Goal: Information Seeking & Learning: Learn about a topic

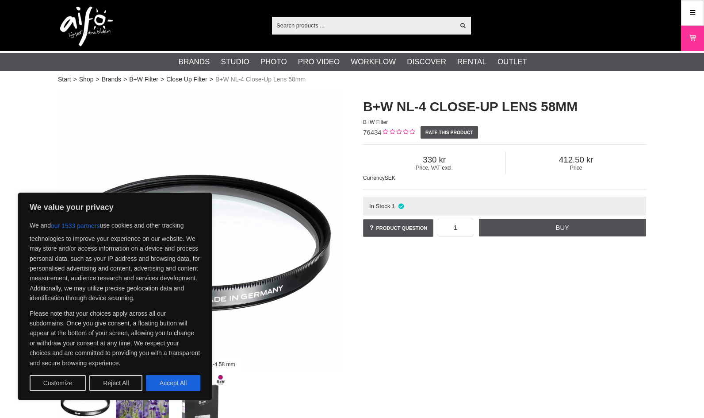
click at [161, 380] on button "Accept All" at bounding box center [173, 383] width 54 height 16
checkbox input "true"
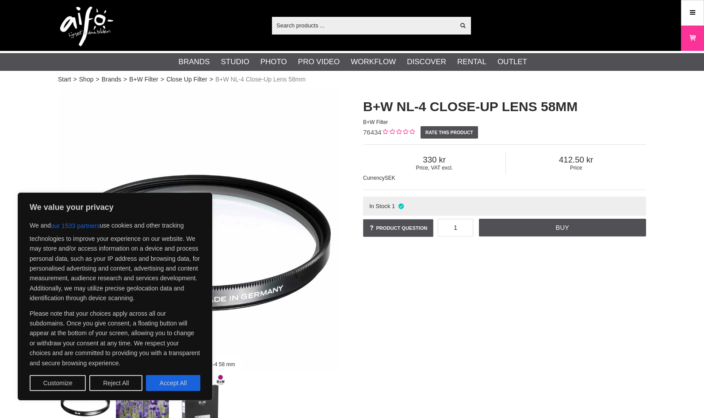
checkbox input "true"
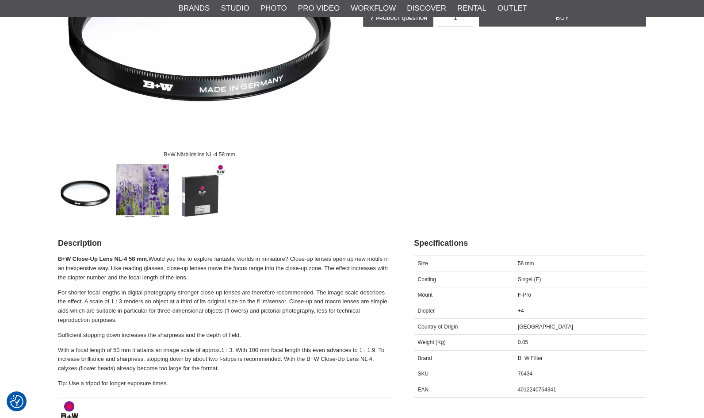
scroll to position [265, 0]
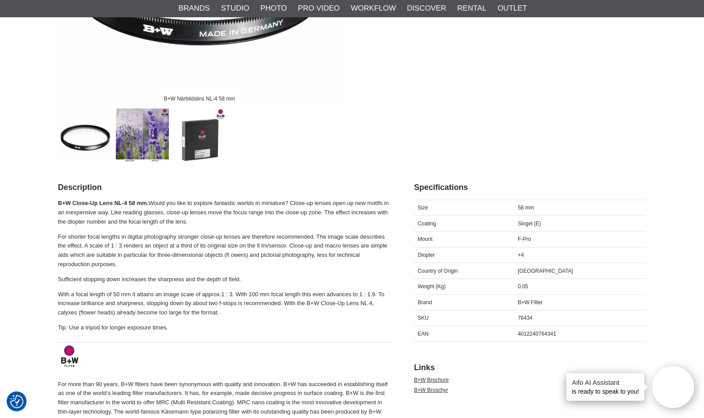
click at [235, 203] on p "B+W Close-Up Lens NL-4 58 mm. Would you like to explore fantastic worlds in min…" at bounding box center [225, 212] width 334 height 27
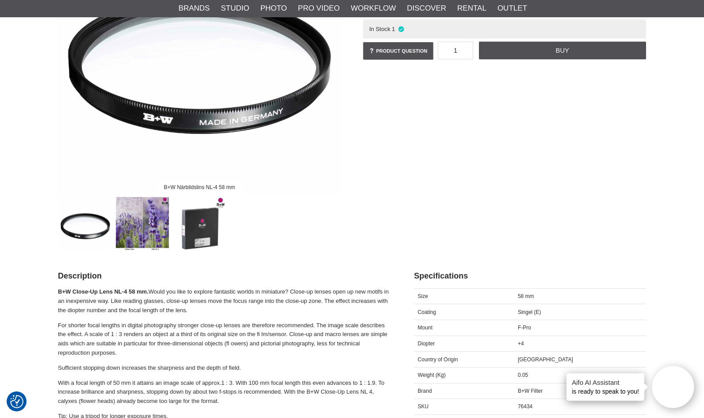
scroll to position [221, 0]
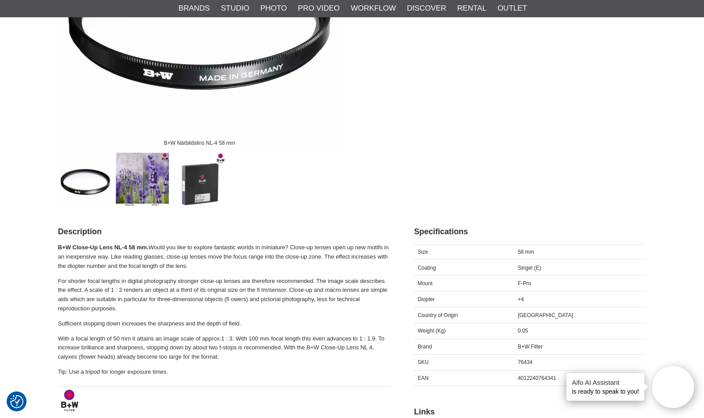
click at [262, 249] on p "B+W Close-Up Lens NL-4 58 mm. Would you like to explore fantastic worlds in min…" at bounding box center [225, 256] width 334 height 27
click at [254, 246] on p "B+W Close-Up Lens NL-4 58 mm. Would you like to explore fantastic worlds in min…" at bounding box center [225, 256] width 334 height 27
click at [128, 255] on p "B+W Close-Up Lens NL-4 58 mm. Would you like to explore fantastic worlds in min…" at bounding box center [225, 256] width 334 height 27
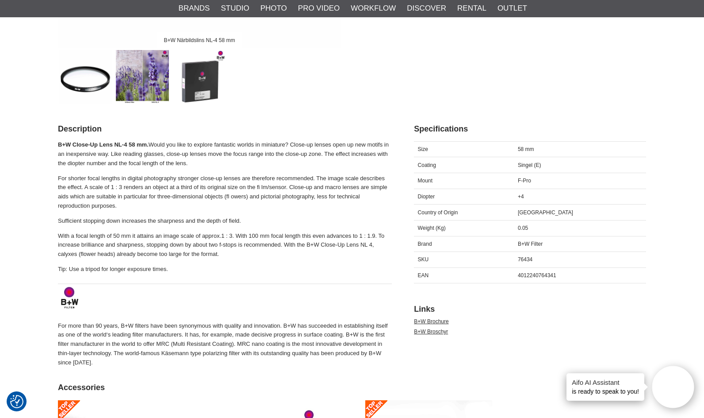
scroll to position [310, 0]
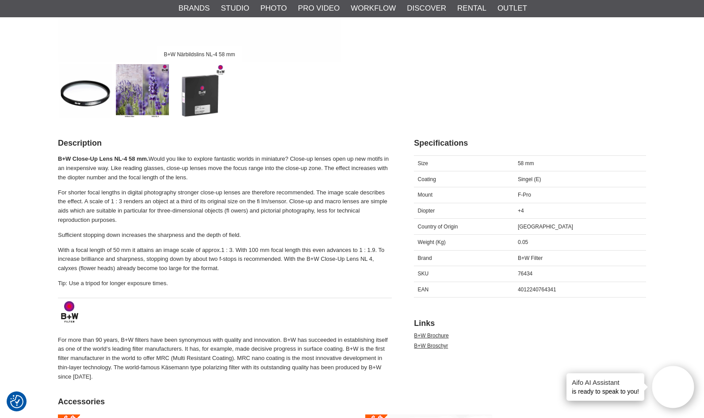
click at [129, 250] on p "With a focal length of 50 mm it attains an image scale of approx.1 : 3. With 10…" at bounding box center [225, 258] width 334 height 27
click at [138, 192] on p "For shorter focal lengths in digital photography stronger close-up lenses are t…" at bounding box center [225, 206] width 334 height 37
